Goal: Find specific page/section: Find specific page/section

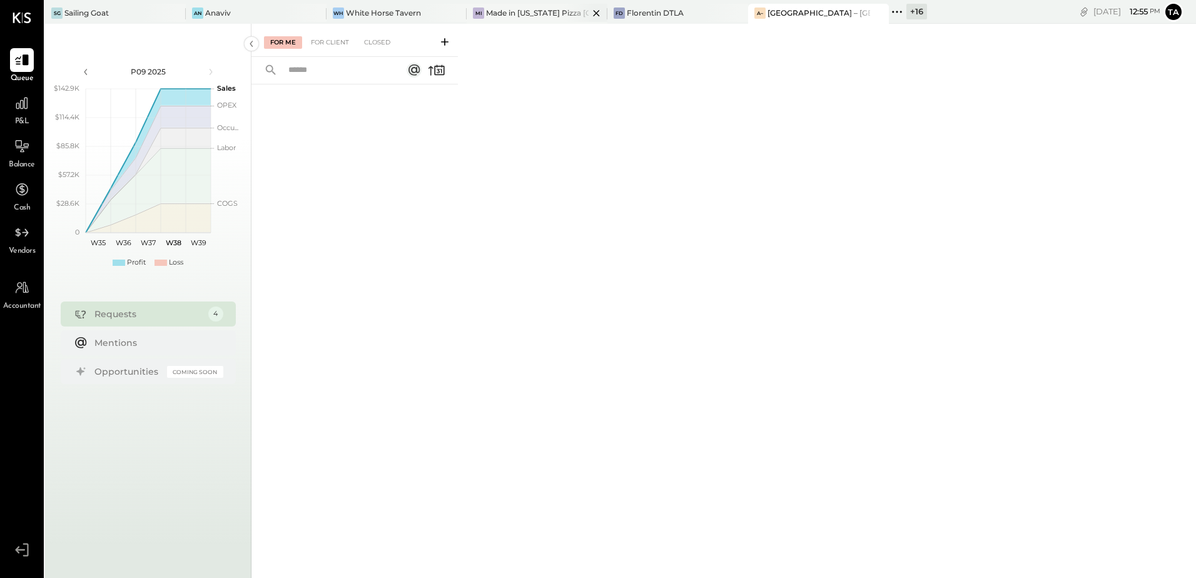
click at [502, 16] on div "Made in [US_STATE] Pizza [GEOGRAPHIC_DATA]" at bounding box center [537, 13] width 103 height 11
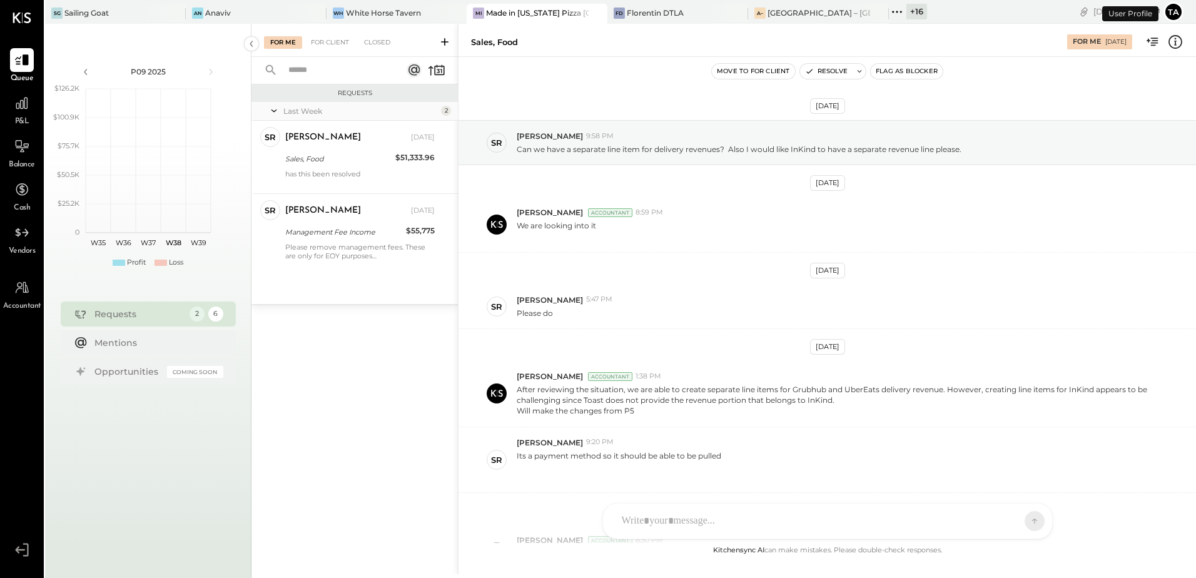
scroll to position [218, 0]
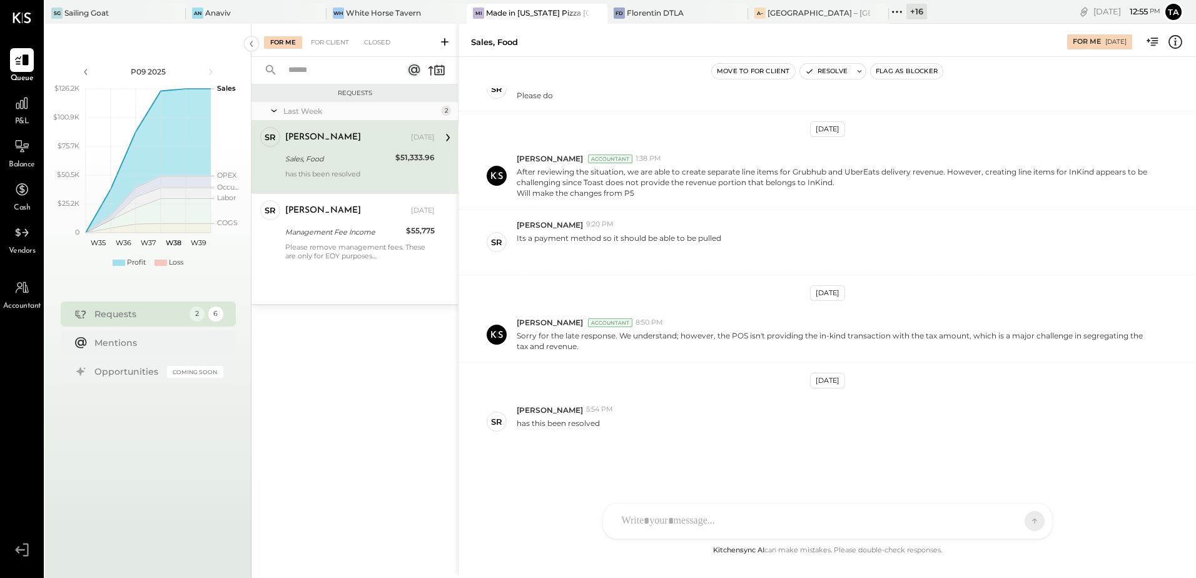
click at [361, 164] on div "Sales, Food" at bounding box center [338, 159] width 106 height 13
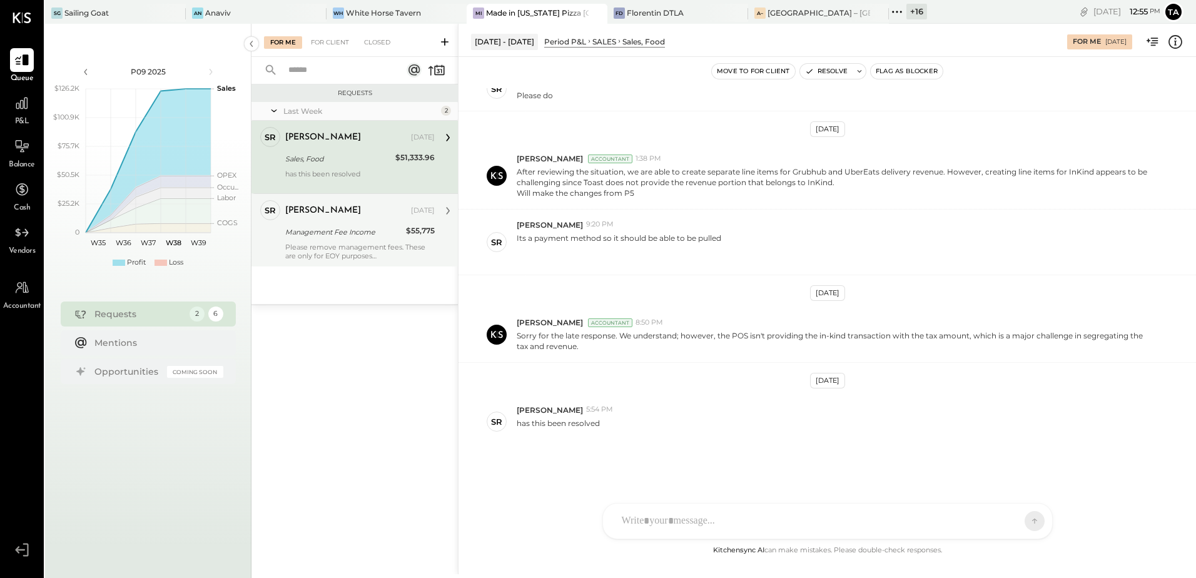
click at [354, 223] on div "[PERSON_NAME] [DATE] Management Fee Income $55,775 Please remove management fee…" at bounding box center [359, 230] width 149 height 60
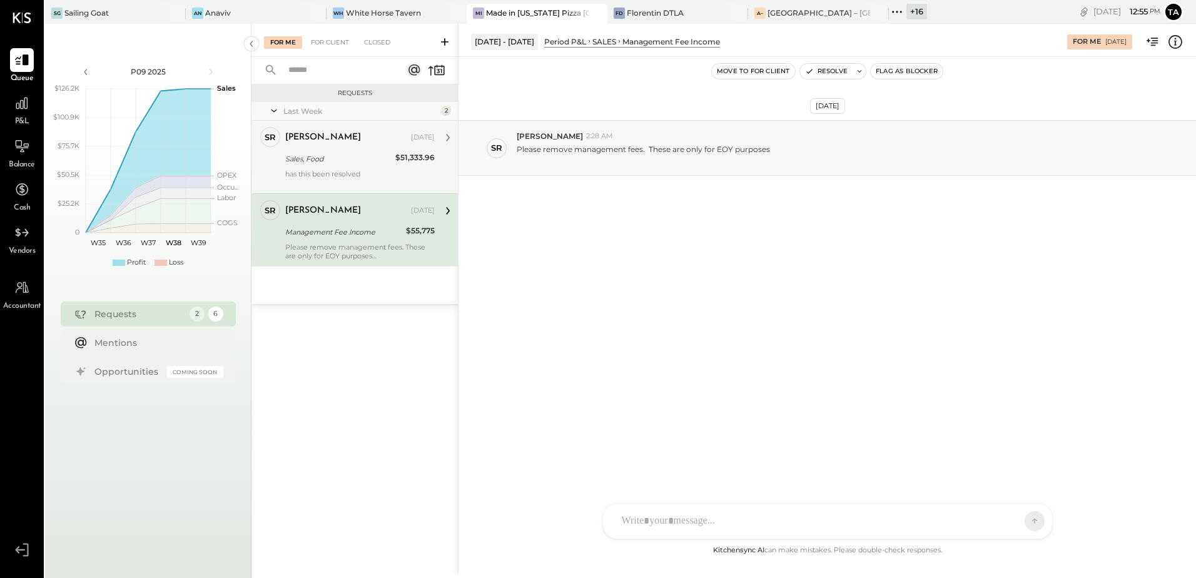
click at [353, 158] on div "Sales, Food" at bounding box center [338, 159] width 106 height 13
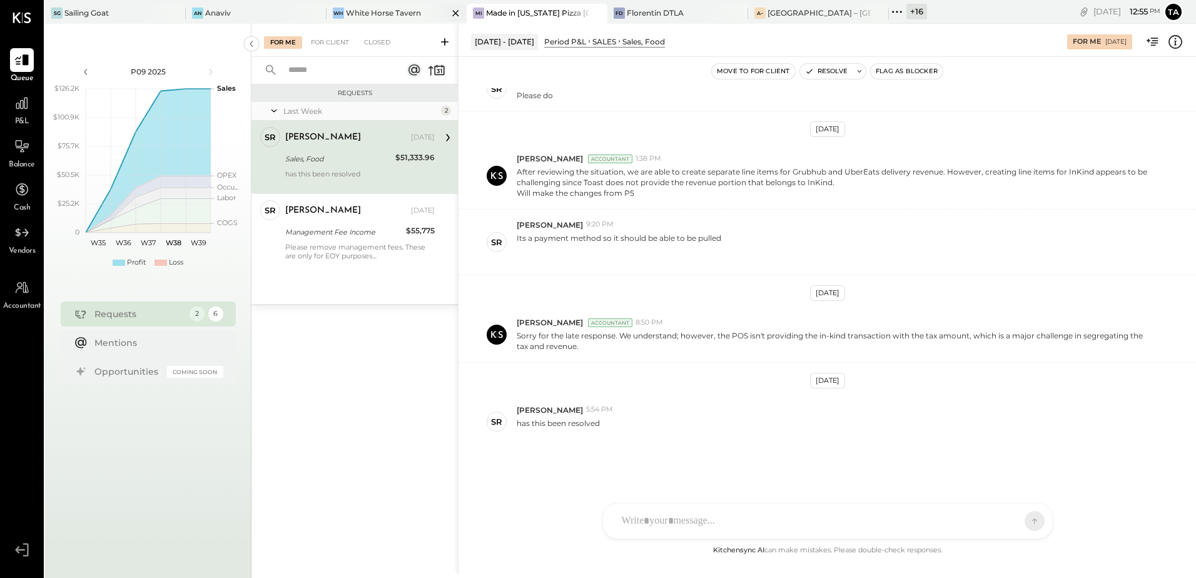
click at [356, 20] on div "[PERSON_NAME] Horse Tavern" at bounding box center [396, 14] width 141 height 20
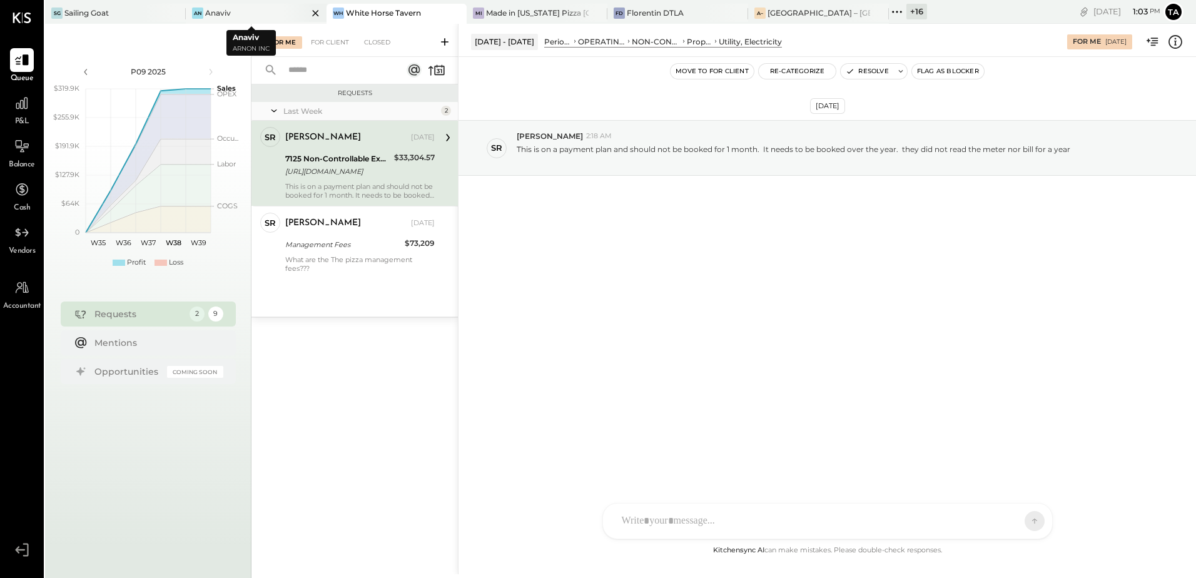
click at [220, 13] on div "Anaviv" at bounding box center [218, 13] width 26 height 11
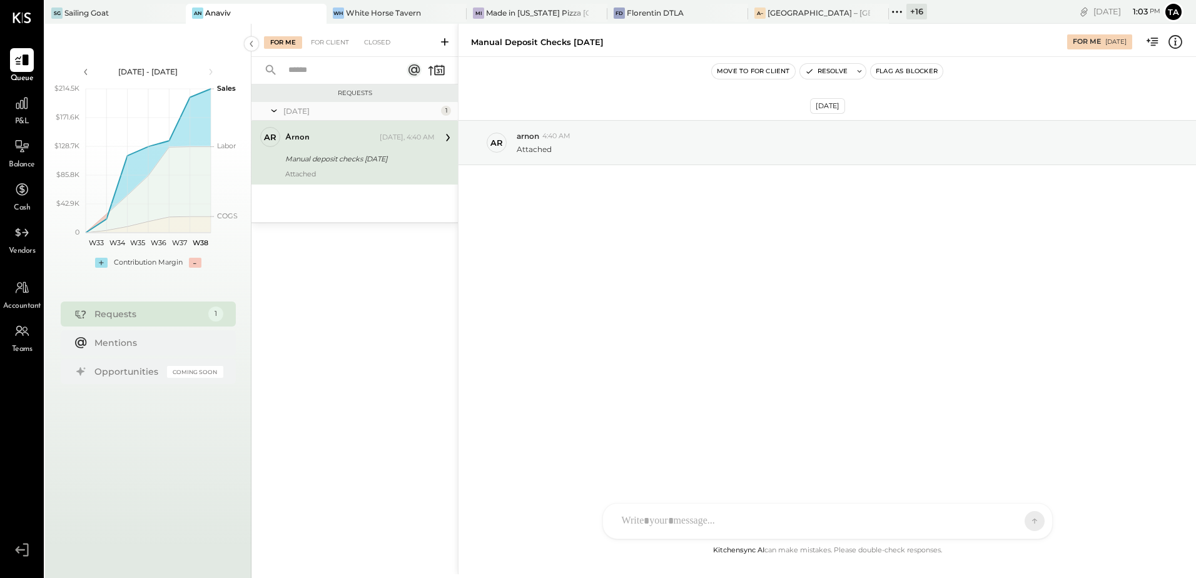
click at [351, 160] on div "Manual deposit checks [DATE]" at bounding box center [358, 159] width 146 height 13
click at [544, 315] on div "[DATE] ar arnon 4:40 AM Attached" at bounding box center [826, 300] width 737 height 486
click at [537, 155] on div "ar arnon 4:40 AM Attached" at bounding box center [826, 142] width 737 height 45
click at [331, 165] on div "Manual deposit checks [DATE]" at bounding box center [358, 158] width 146 height 15
click at [693, 493] on div at bounding box center [827, 468] width 424 height 50
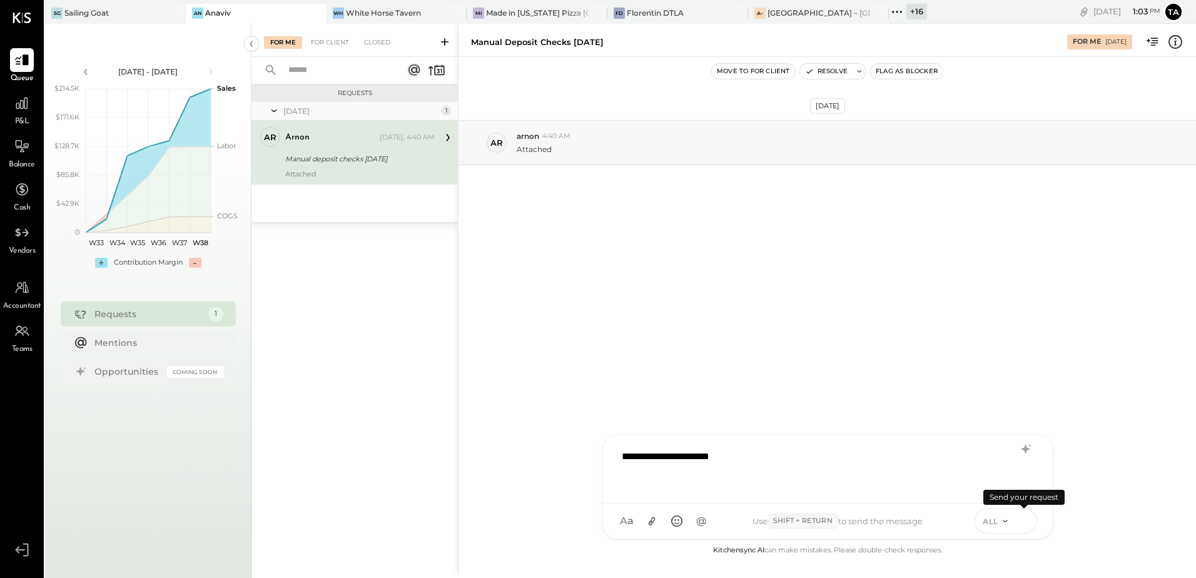
click at [1026, 525] on icon at bounding box center [1023, 520] width 11 height 13
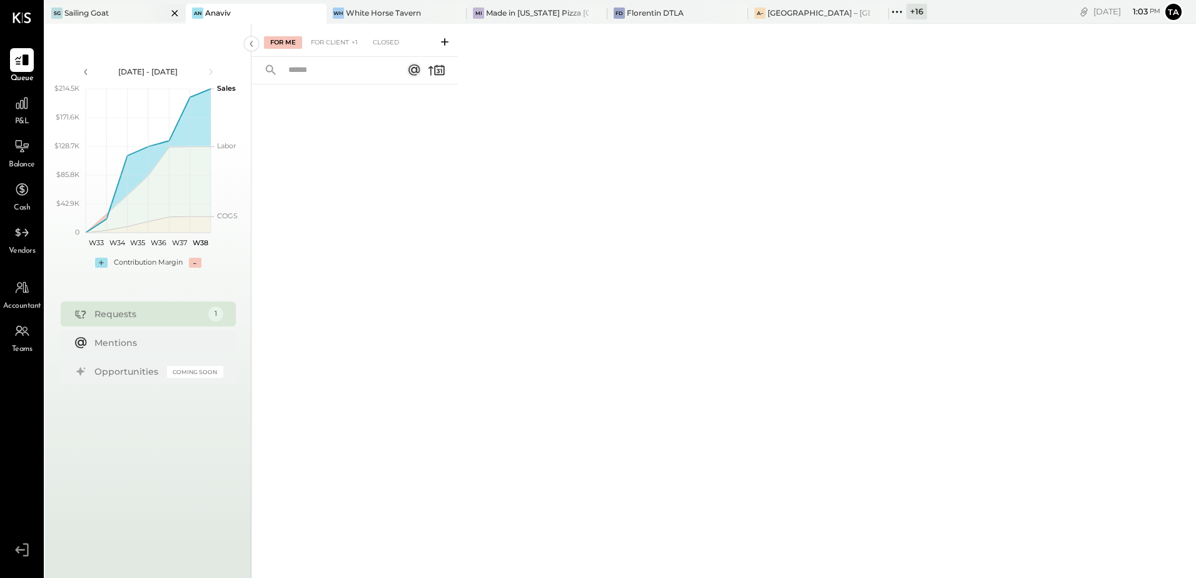
click at [125, 19] on div "SG Sailing Goat" at bounding box center [115, 14] width 141 height 20
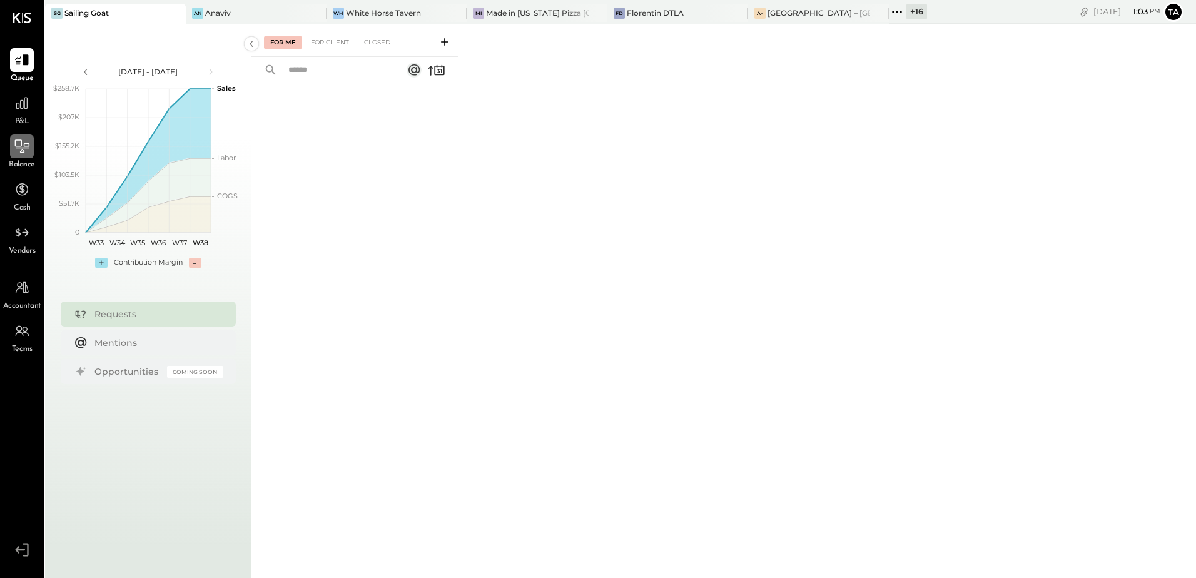
click at [15, 154] on icon at bounding box center [22, 146] width 16 height 16
